Goal: Task Accomplishment & Management: Manage account settings

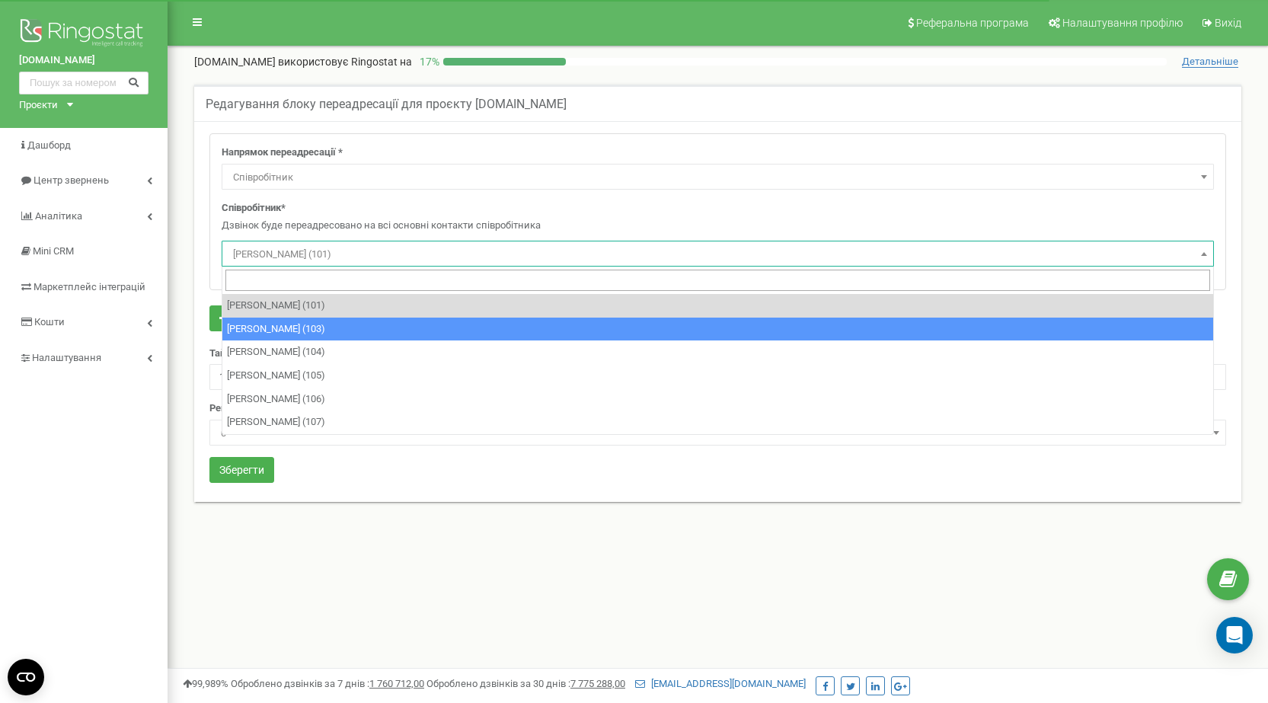
select select "Employee"
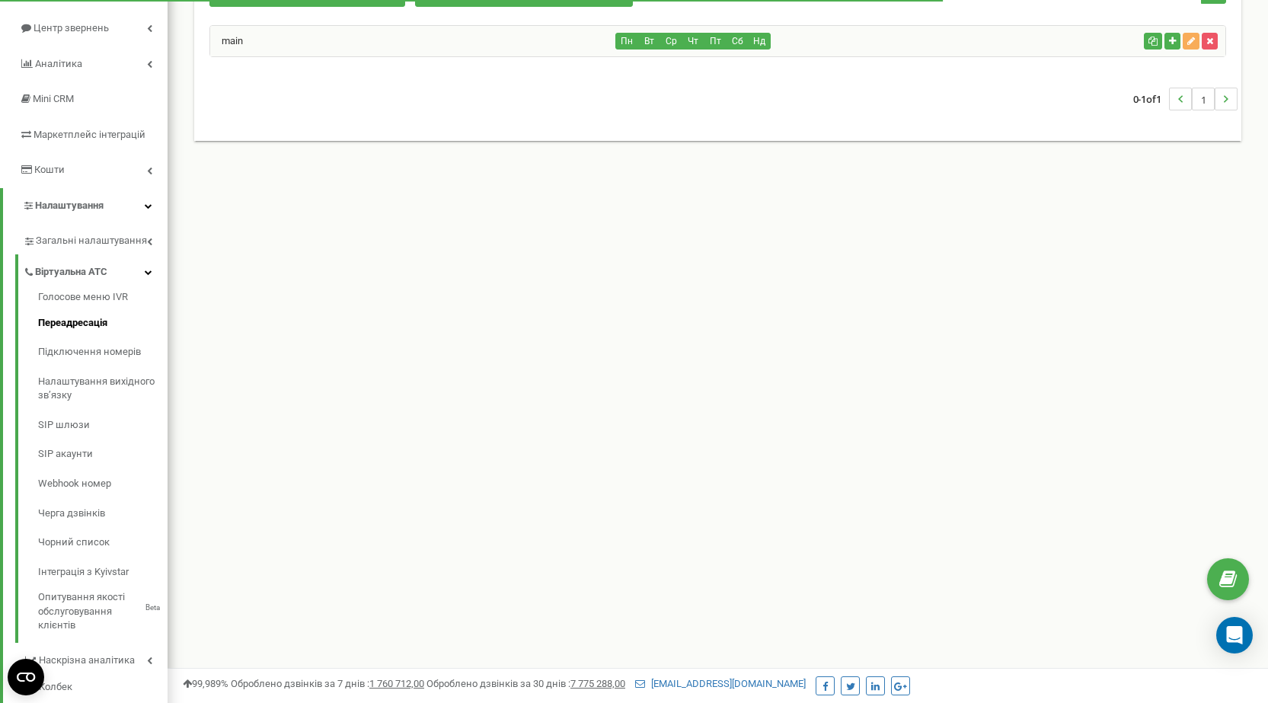
scroll to position [152, 0]
click at [587, 37] on div "main" at bounding box center [413, 41] width 406 height 30
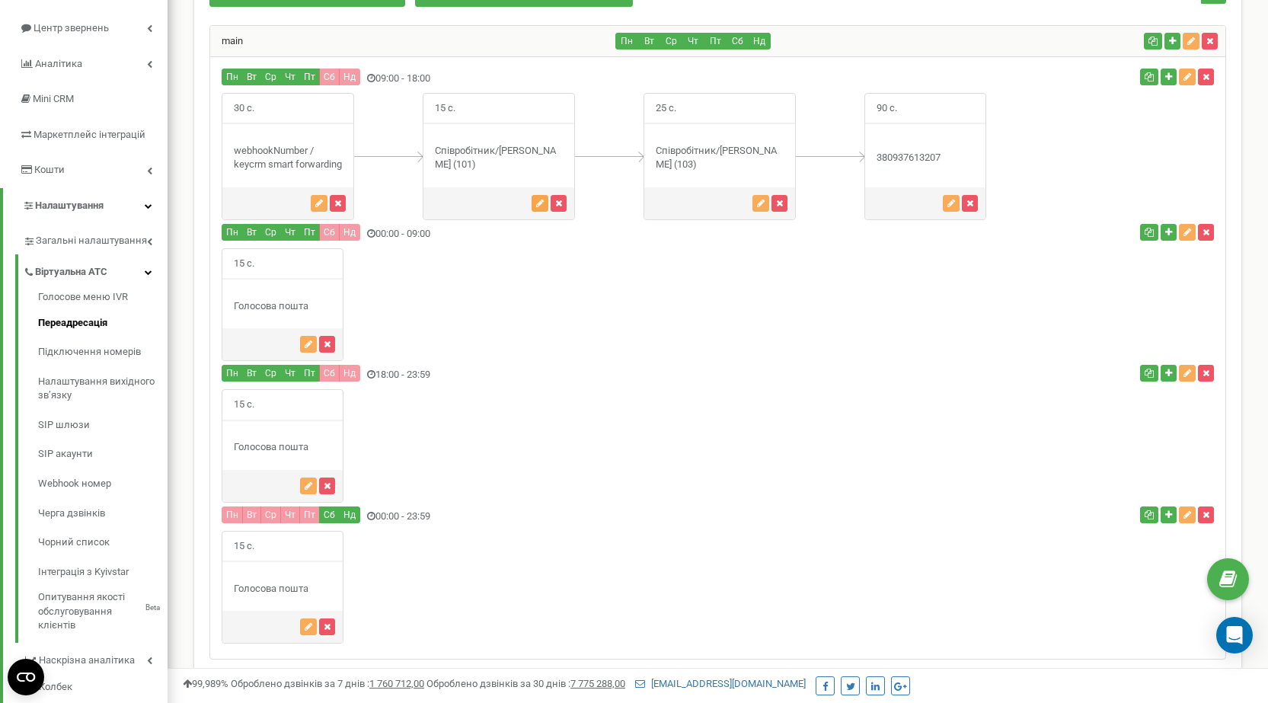
click at [541, 204] on icon "button" at bounding box center [540, 203] width 8 height 9
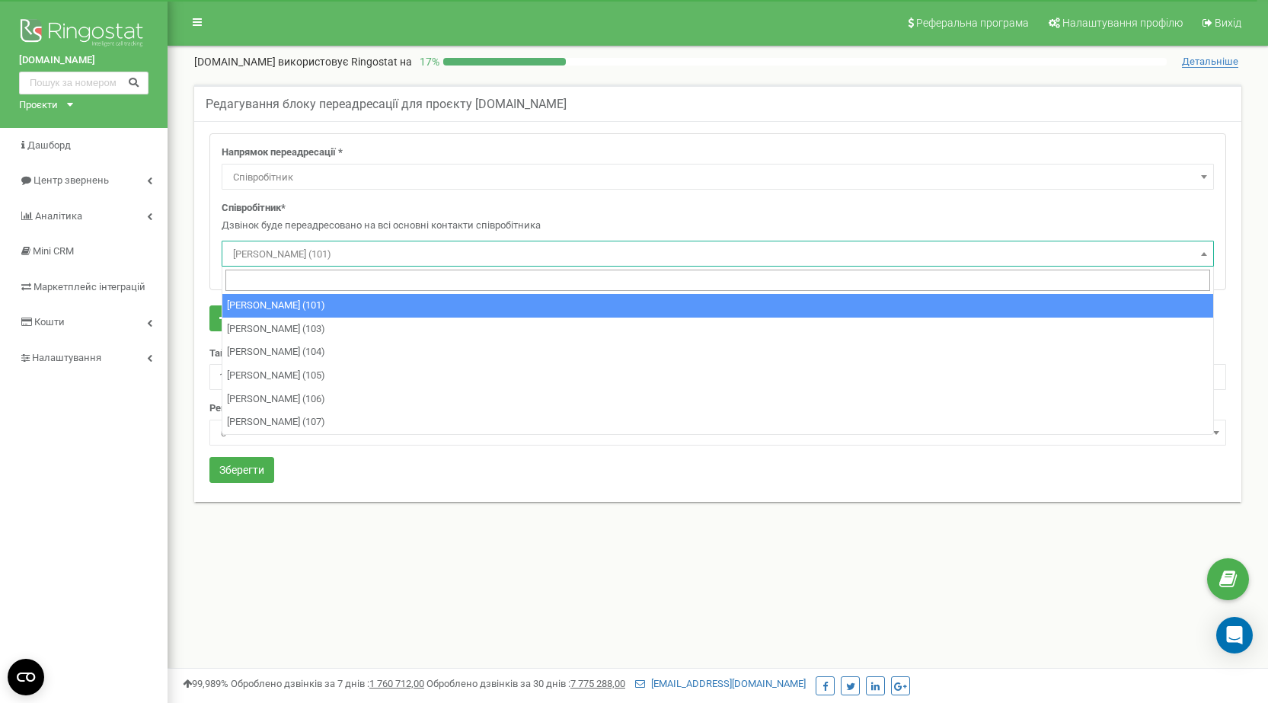
select select "Employee"
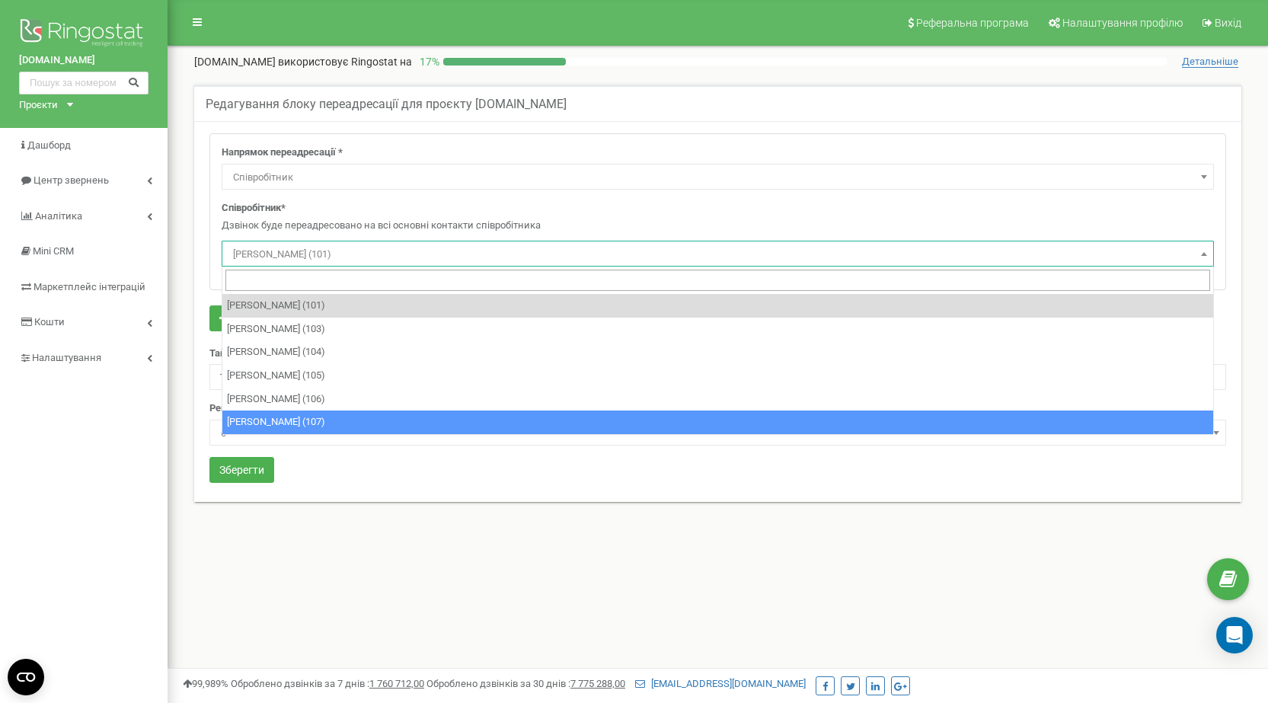
select select "481851"
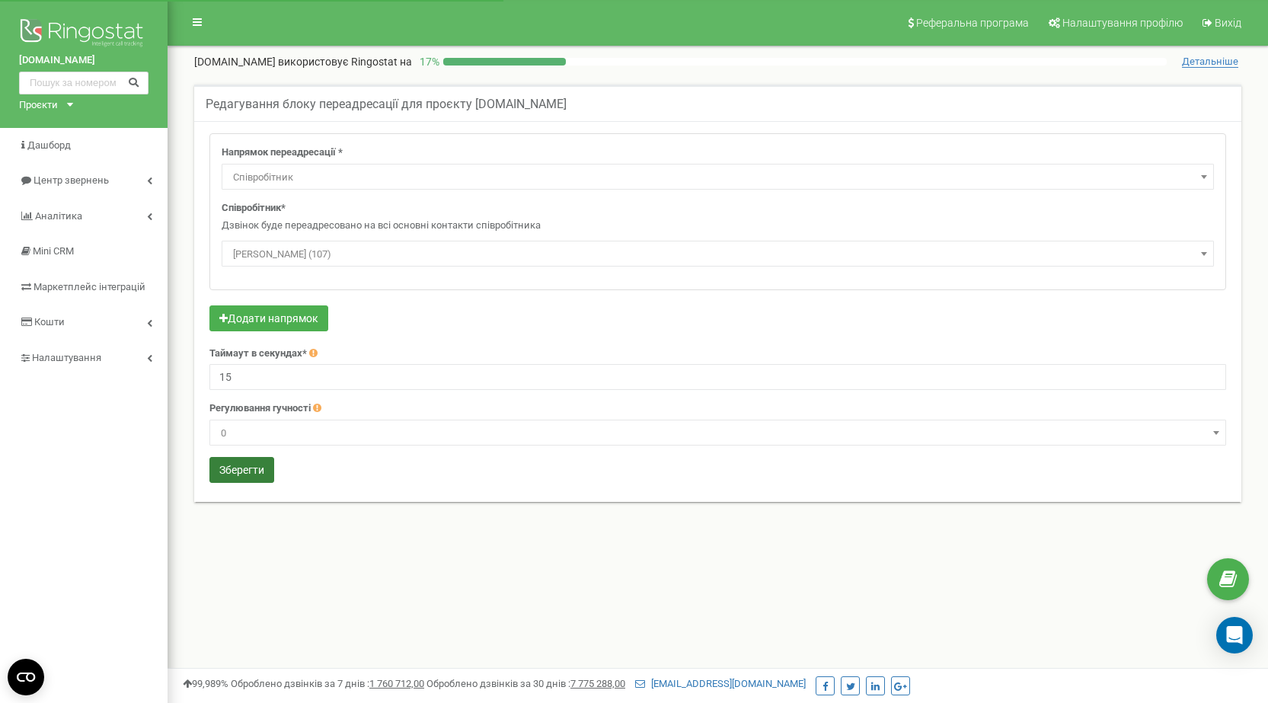
click at [257, 473] on button "Зберегти" at bounding box center [241, 470] width 65 height 26
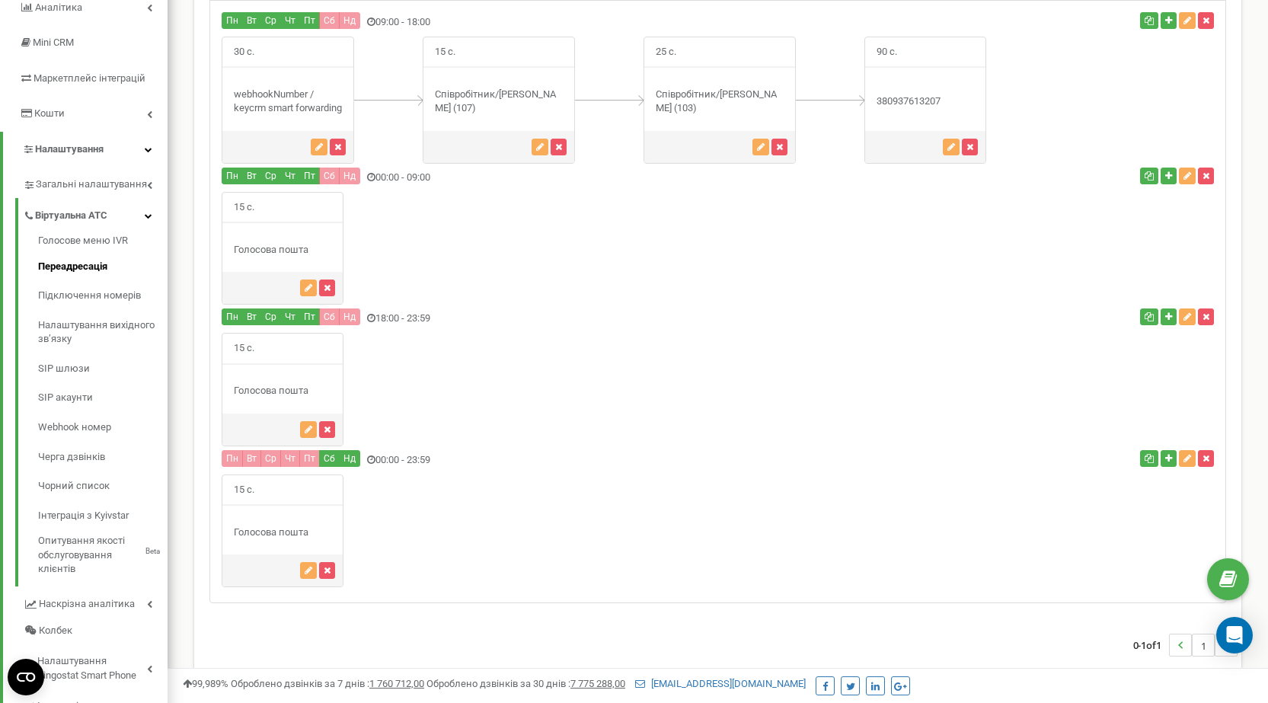
scroll to position [132, 0]
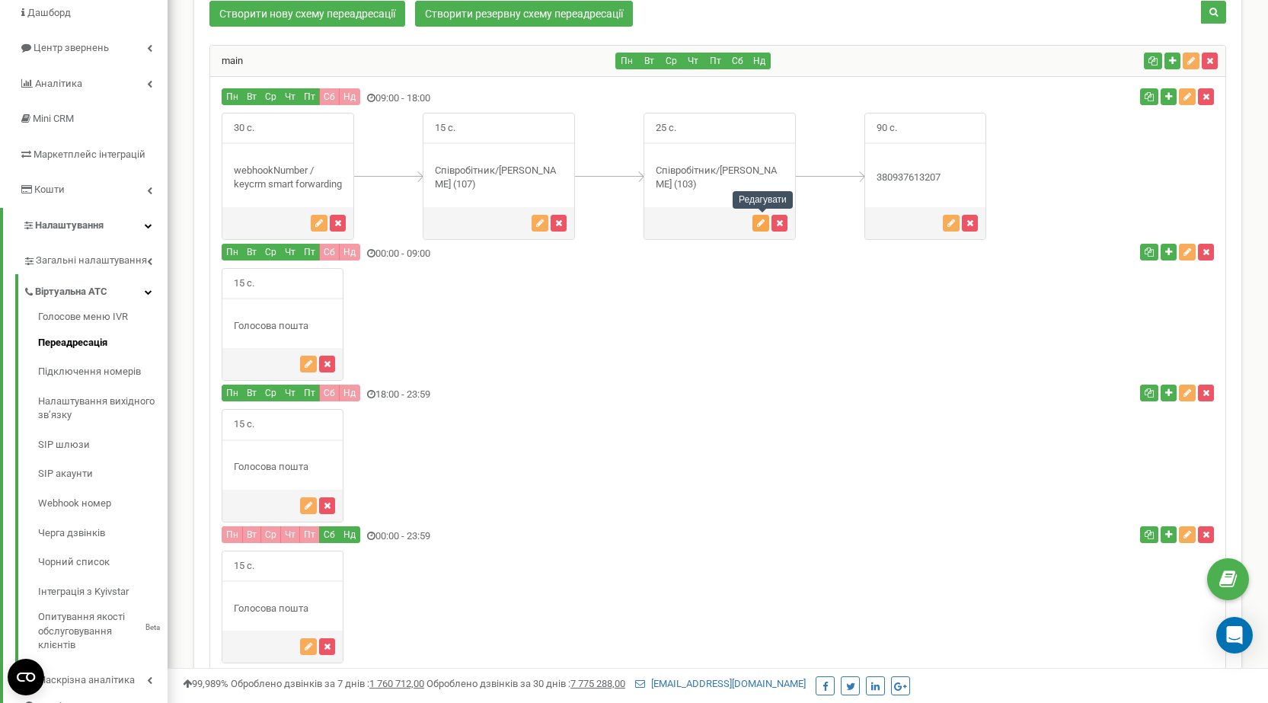
click at [765, 222] on icon "button" at bounding box center [761, 223] width 8 height 9
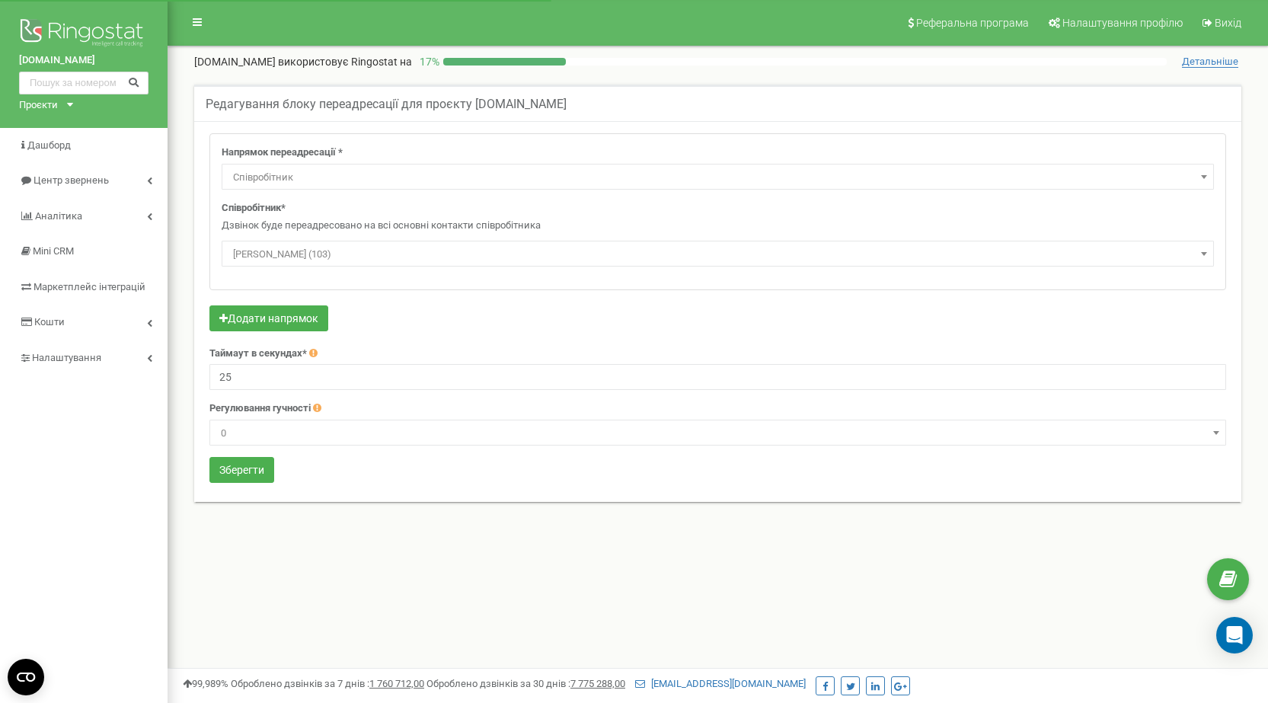
select select "Employee"
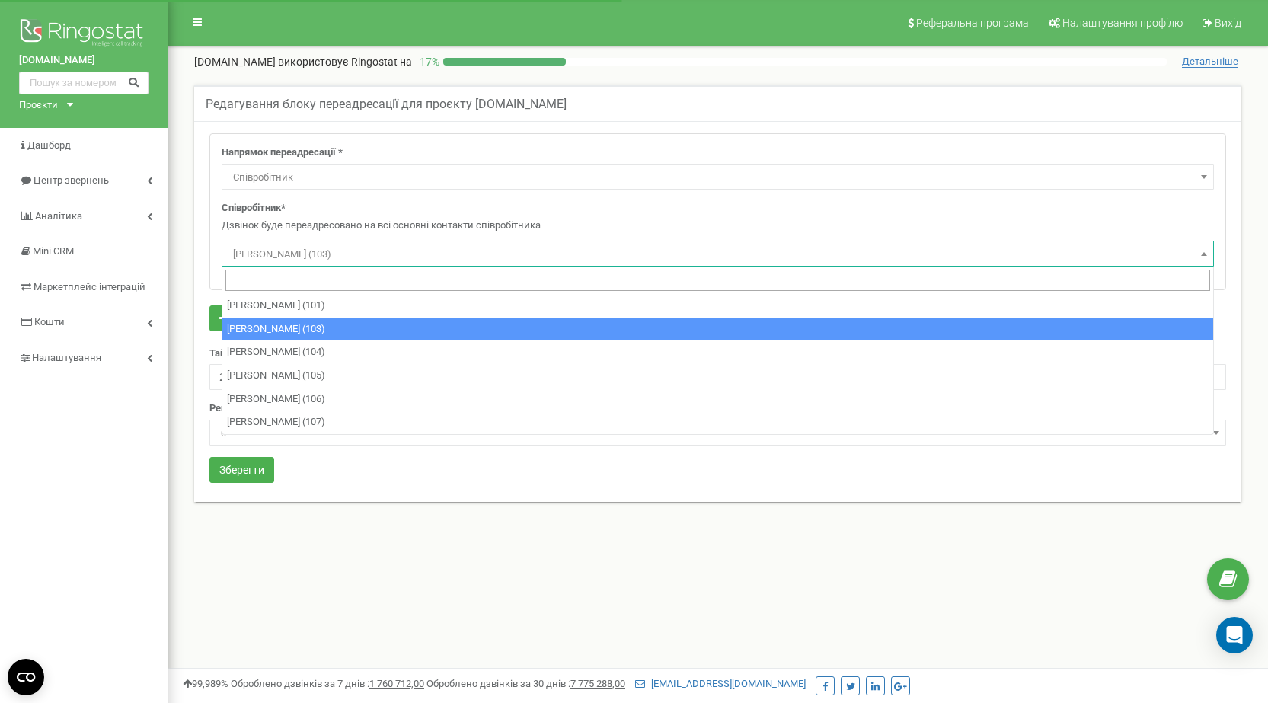
click at [294, 247] on span "[PERSON_NAME] (103)" at bounding box center [718, 254] width 982 height 21
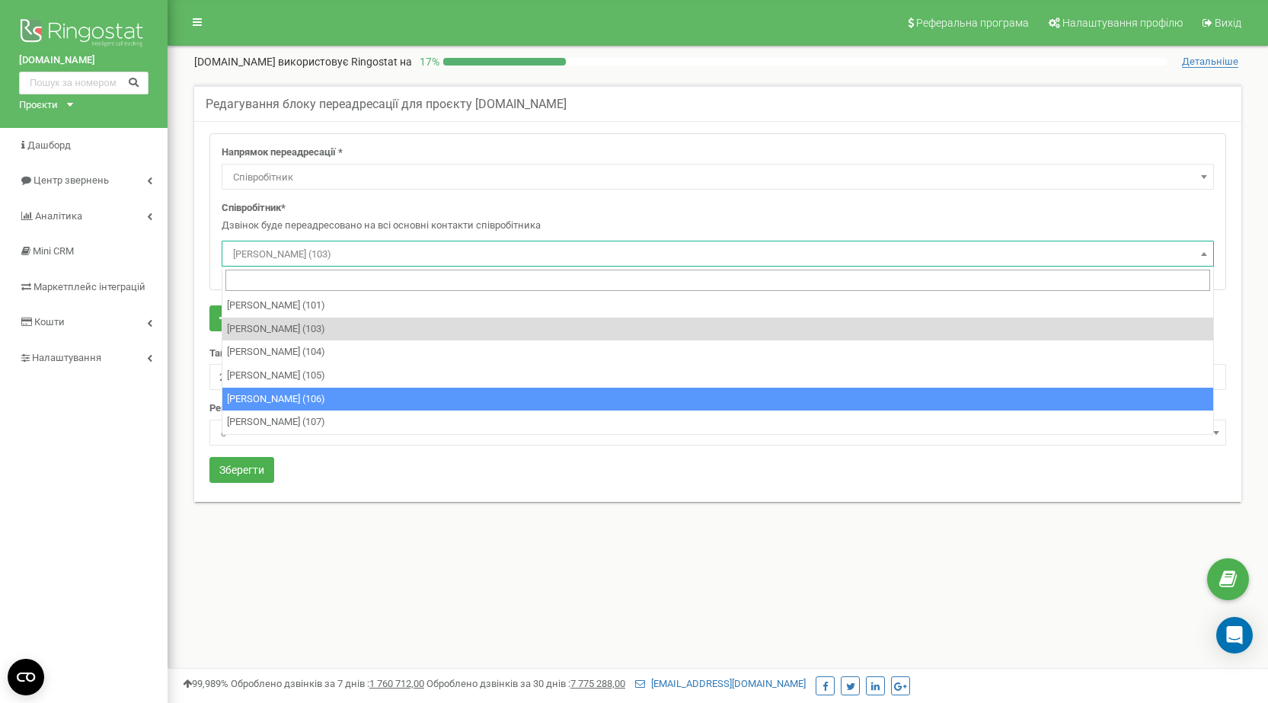
select select "481846"
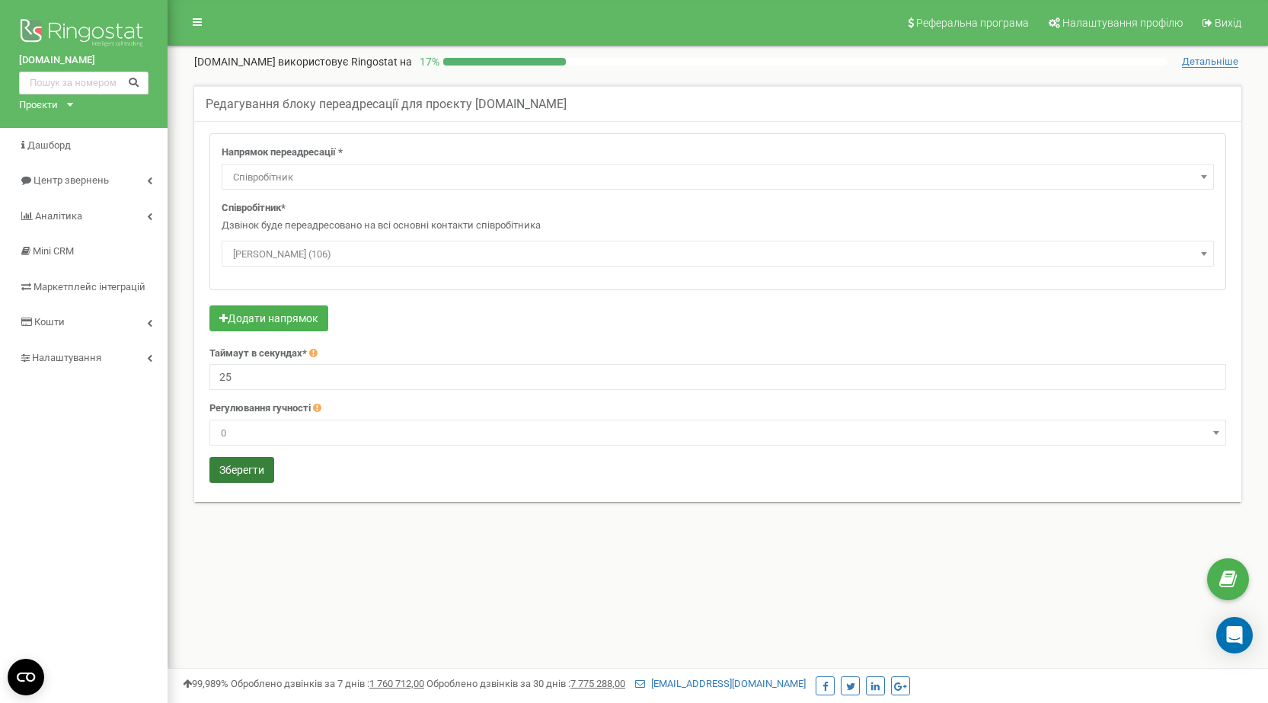
click at [273, 471] on button "Зберегти" at bounding box center [241, 470] width 65 height 26
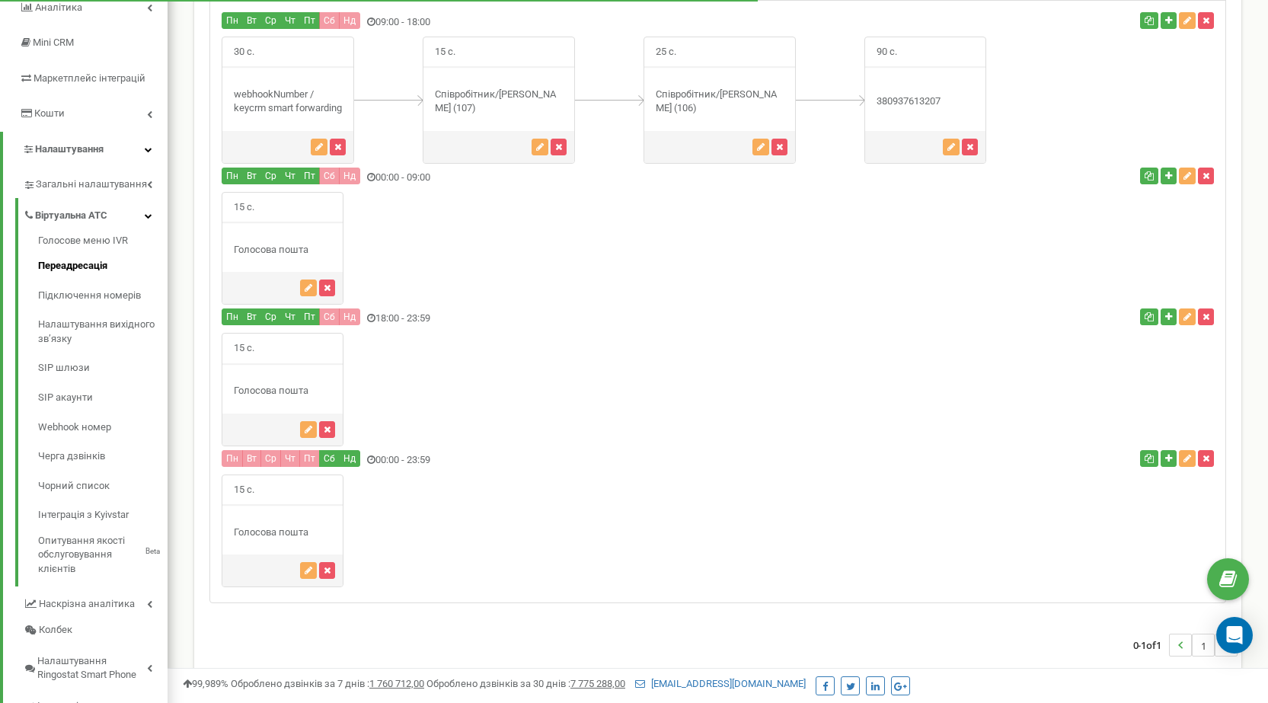
scroll to position [209, 0]
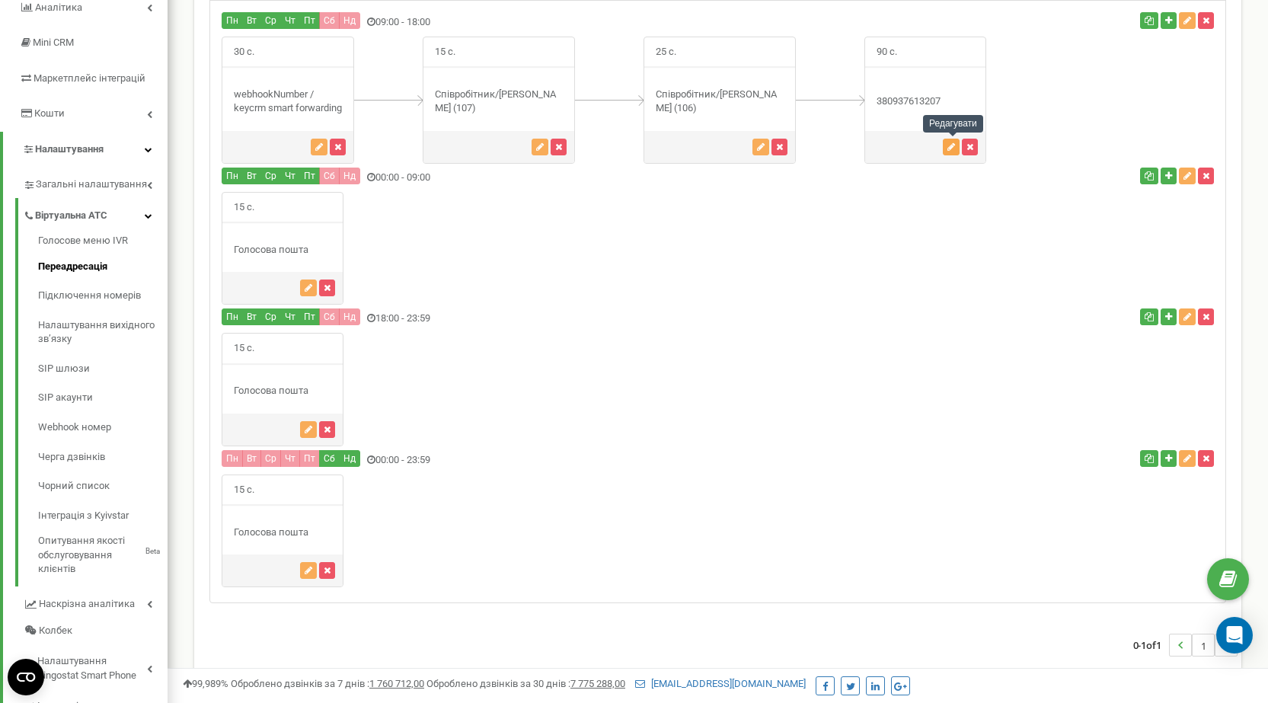
click at [947, 149] on button "button" at bounding box center [951, 147] width 17 height 17
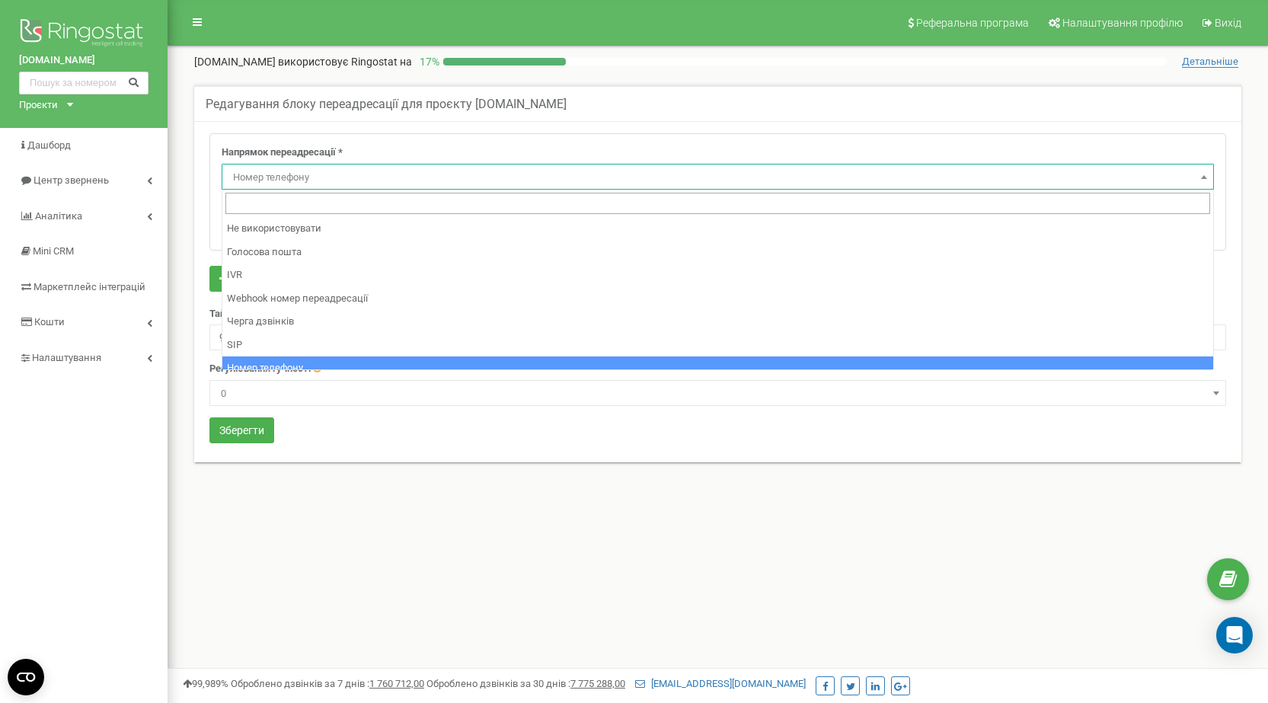
click at [491, 164] on span "Номер телефону" at bounding box center [718, 177] width 992 height 26
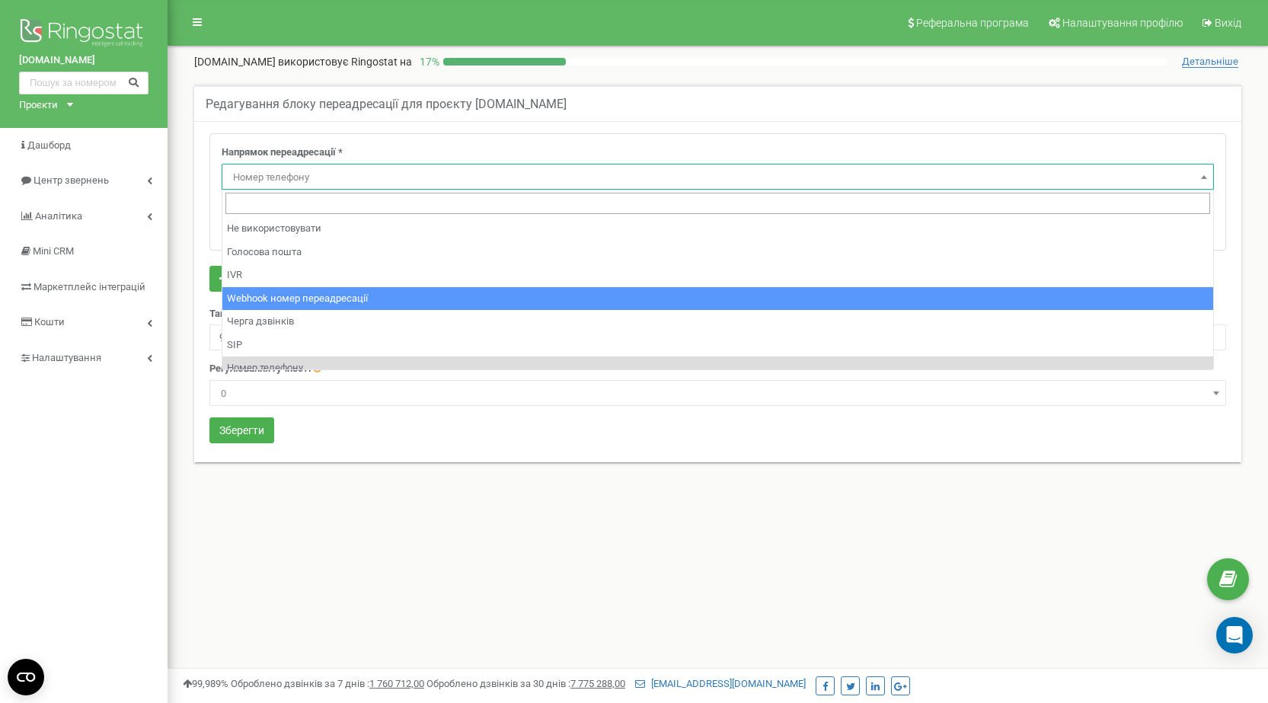
scroll to position [104, 0]
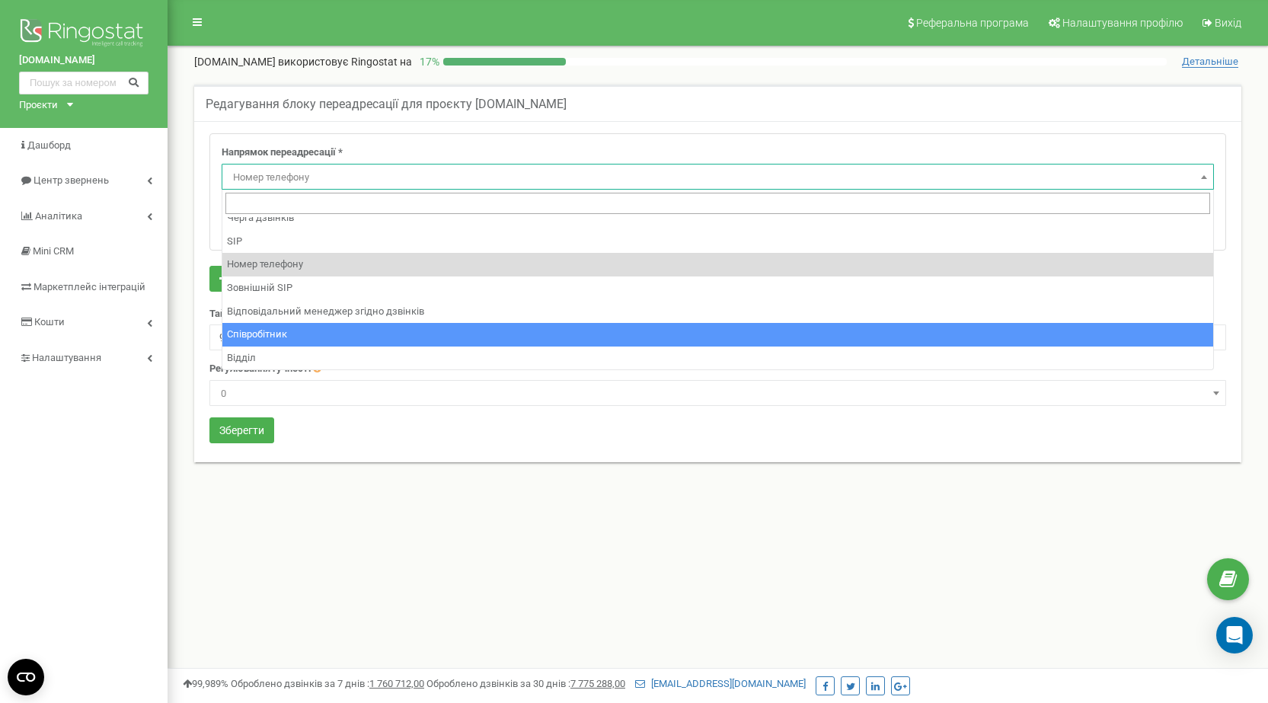
select select "Employee"
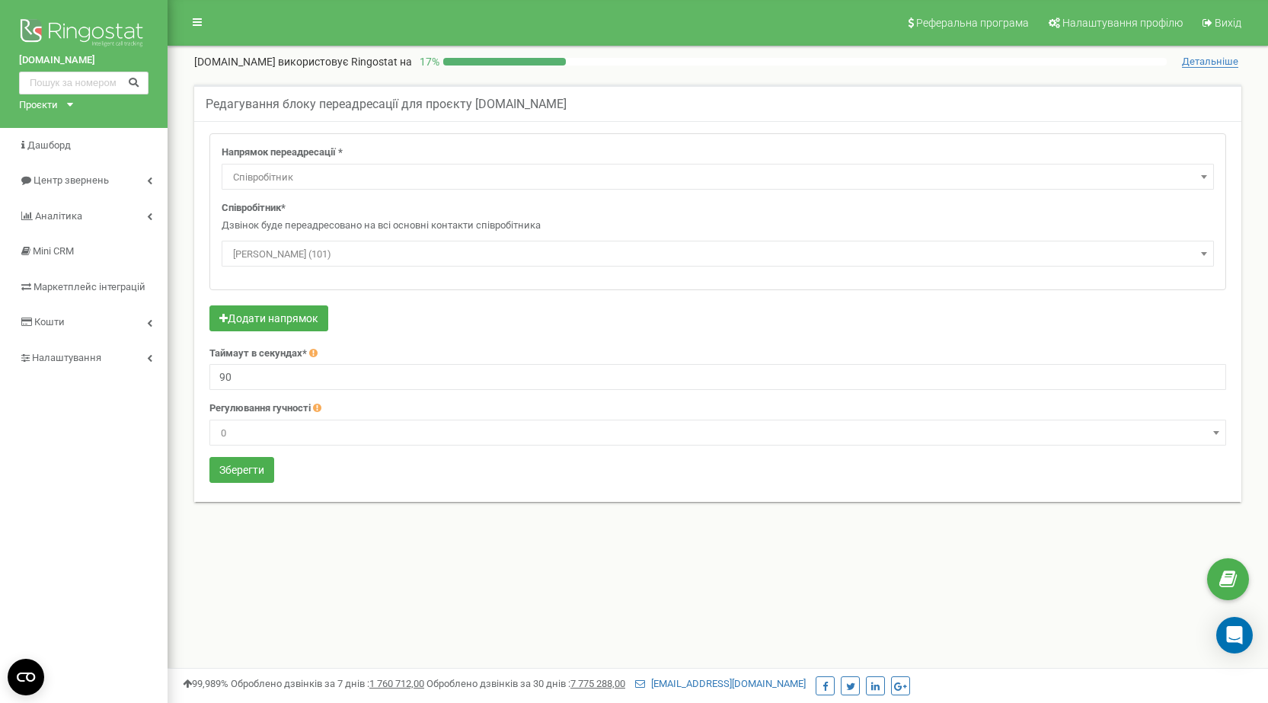
click at [305, 248] on span "Христина (101)" at bounding box center [718, 254] width 982 height 21
click at [307, 261] on span "Наталя (104)" at bounding box center [718, 254] width 982 height 21
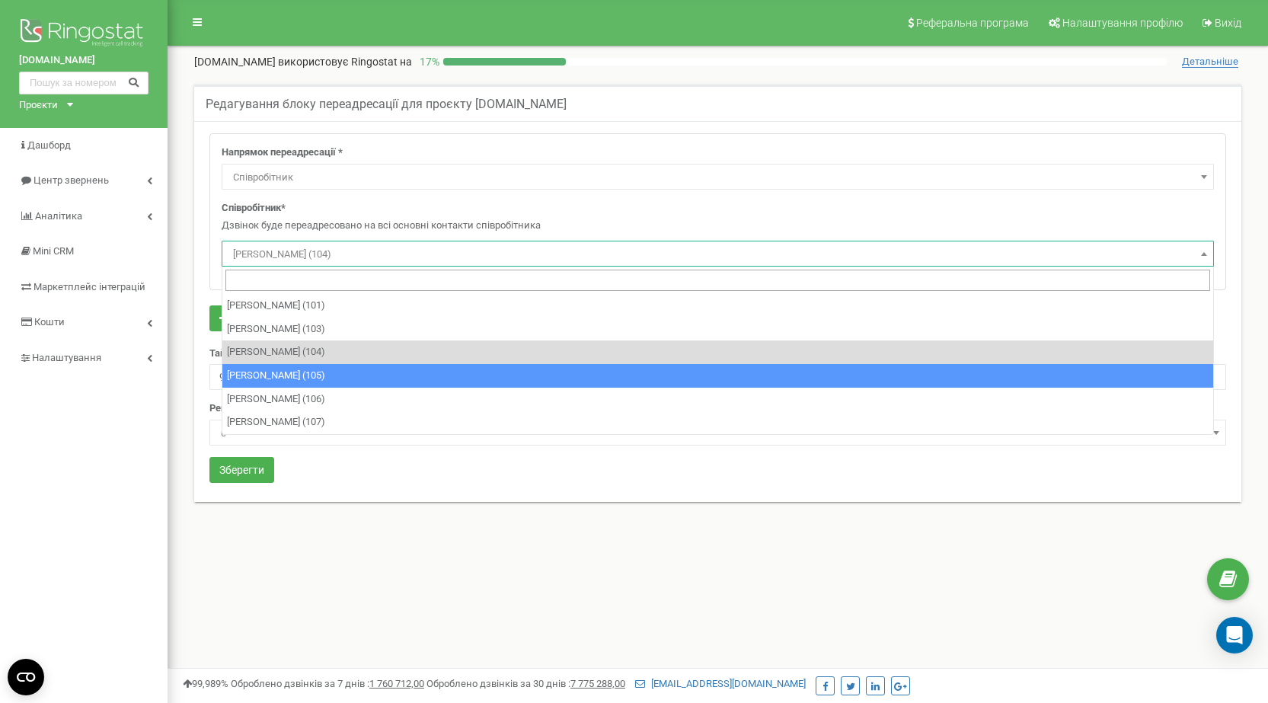
select select "481841"
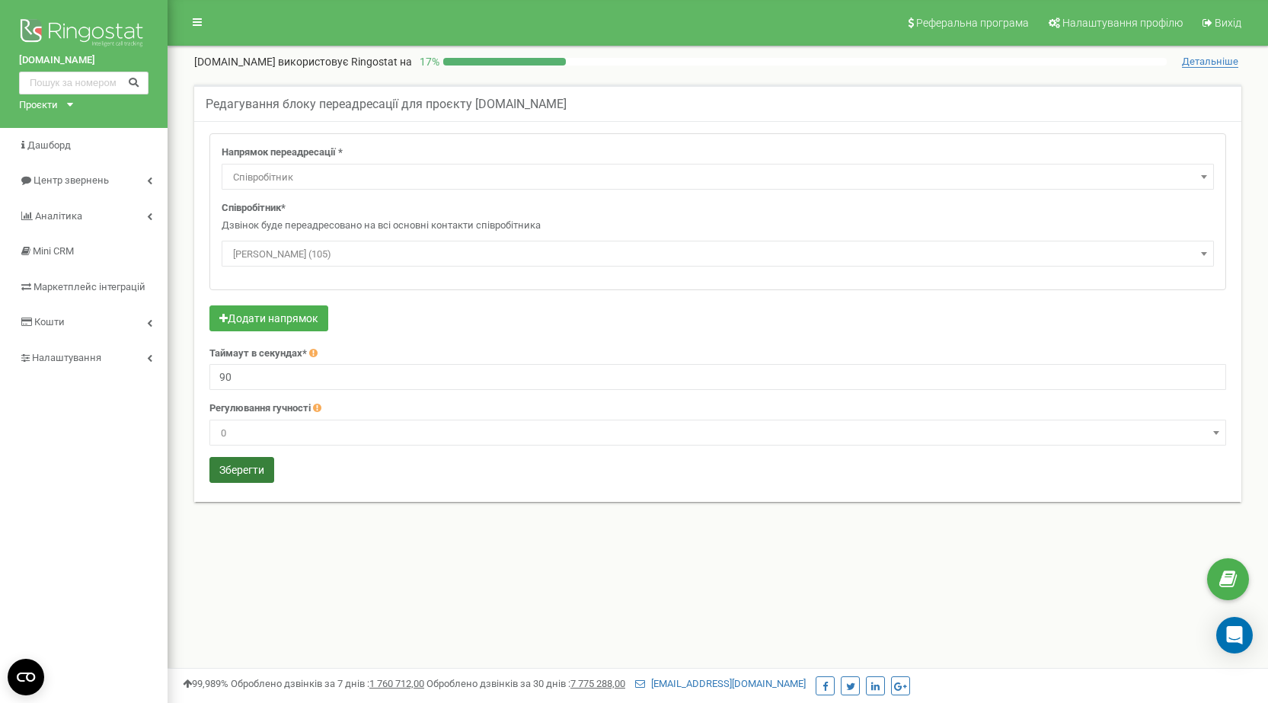
click at [259, 480] on button "Зберегти" at bounding box center [241, 470] width 65 height 26
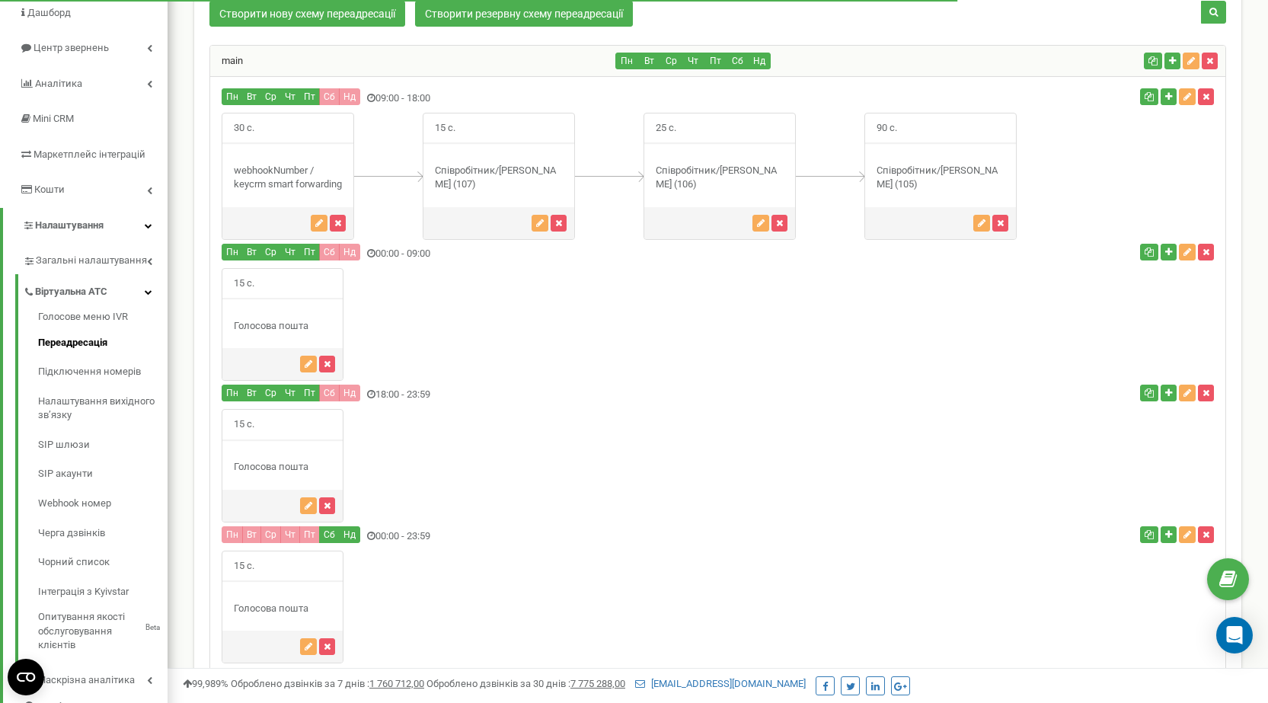
scroll to position [56, 0]
